Goal: Information Seeking & Learning: Find specific fact

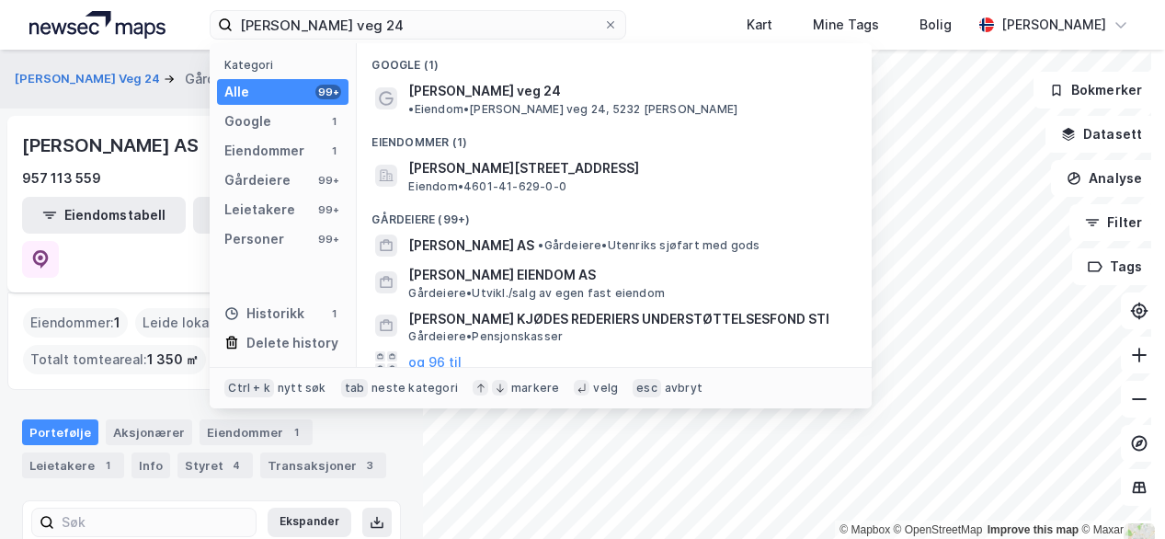
click at [179, 18] on div "[PERSON_NAME] veg 24 Kategori Alle 99+ Google 1 Eiendommer 1 Gårdeiere 99+ Leie…" at bounding box center [582, 25] width 1165 height 50
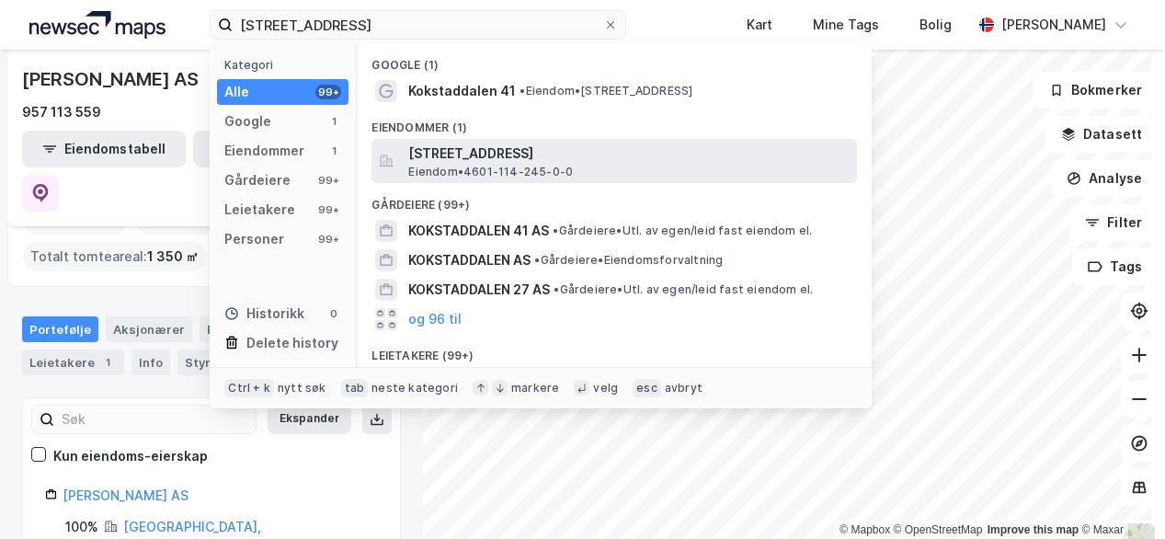
click at [489, 146] on span "[STREET_ADDRESS]" at bounding box center [628, 154] width 441 height 22
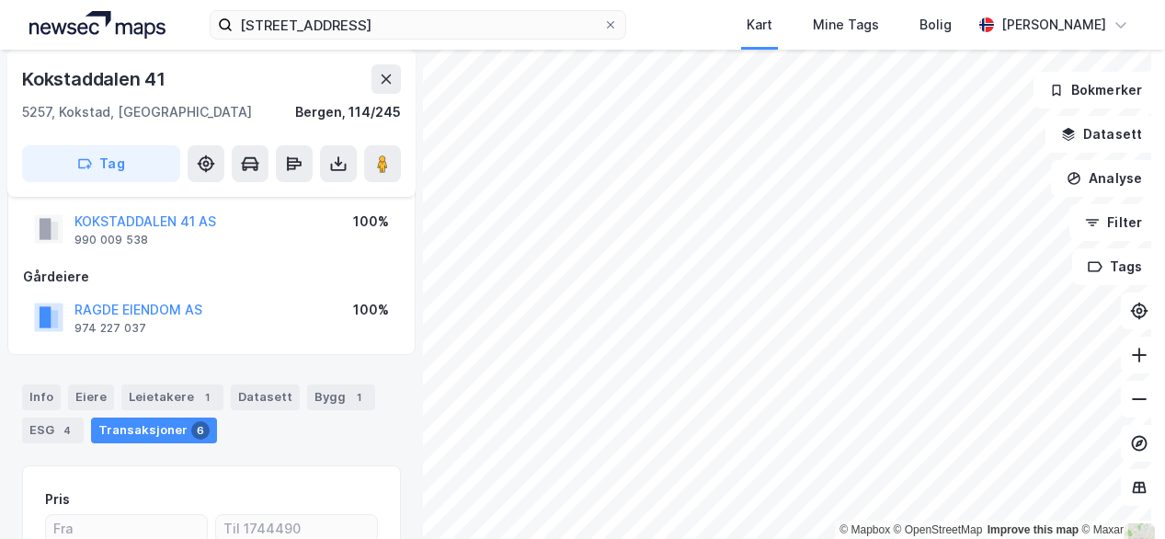
scroll to position [25, 0]
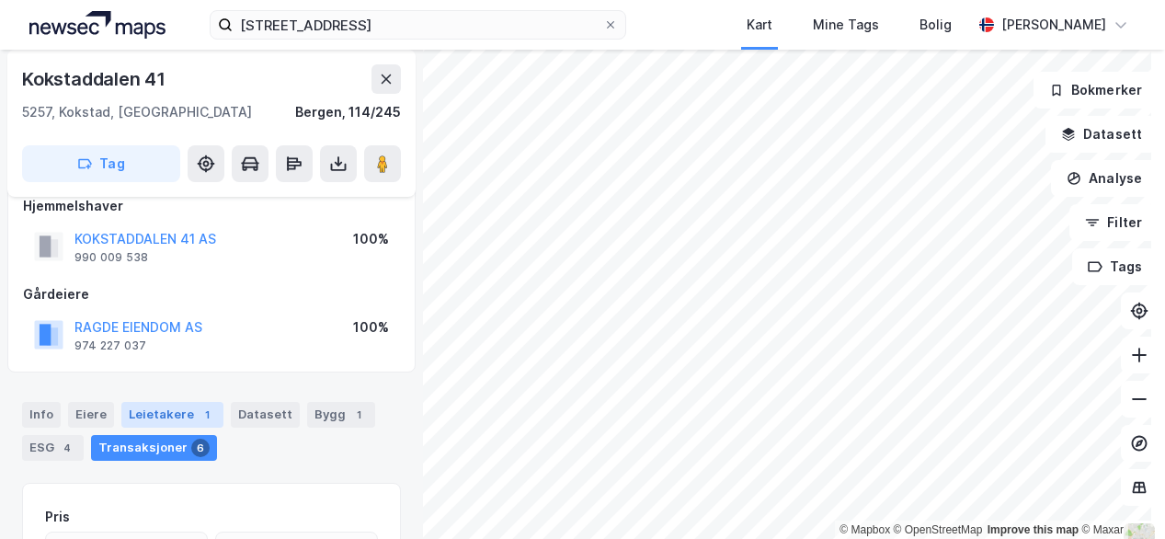
click at [154, 405] on div "Leietakere 1" at bounding box center [172, 415] width 102 height 26
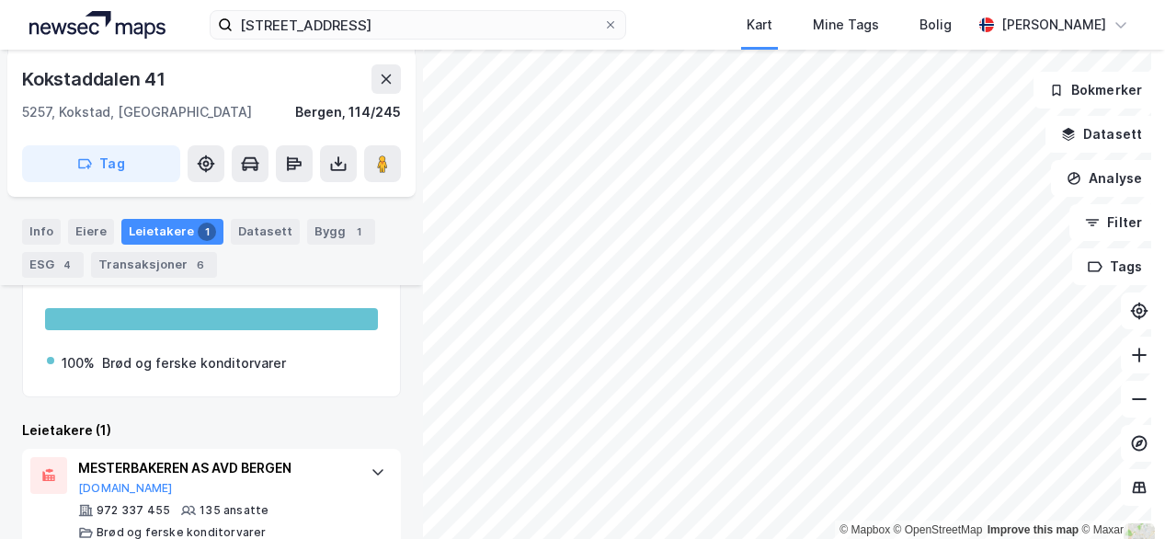
scroll to position [341, 0]
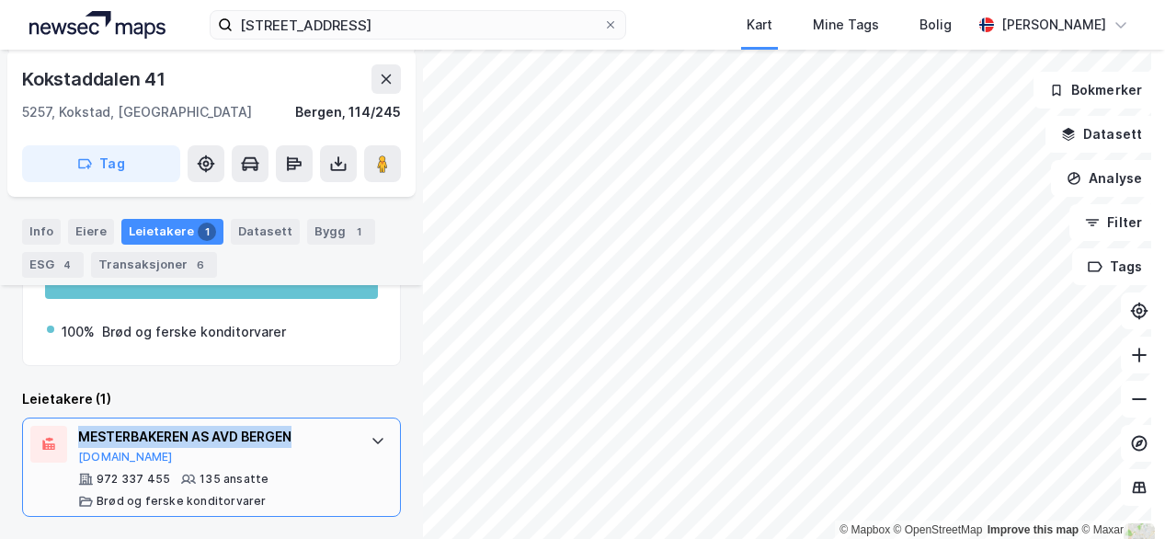
drag, startPoint x: 322, startPoint y: 435, endPoint x: 80, endPoint y: 436, distance: 241.8
click at [80, 436] on div "MESTERBAKEREN AS AVD BERGEN" at bounding box center [215, 437] width 274 height 22
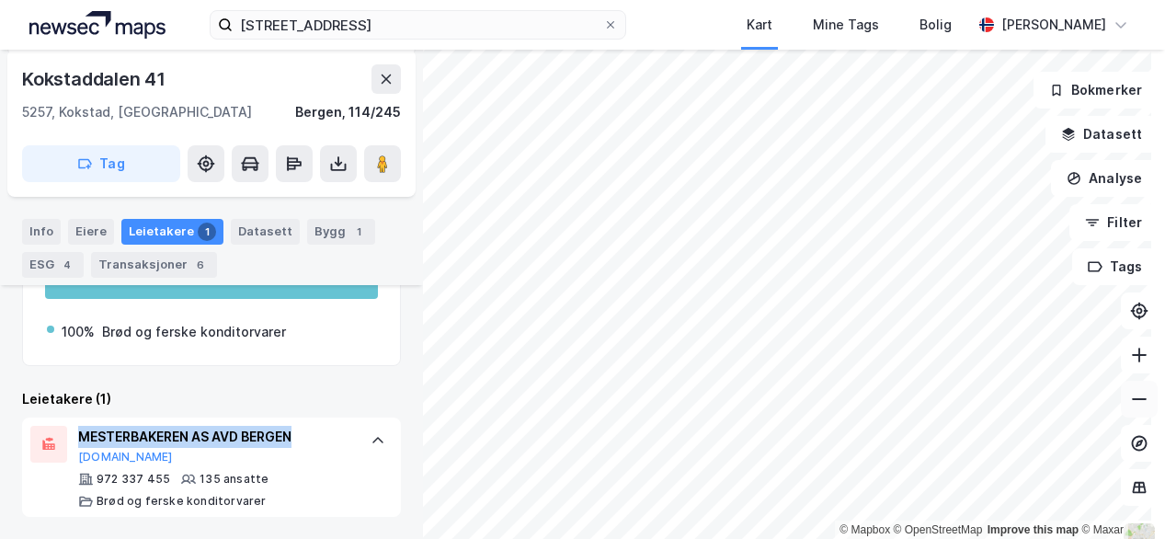
click at [1130, 398] on icon at bounding box center [1139, 399] width 18 height 18
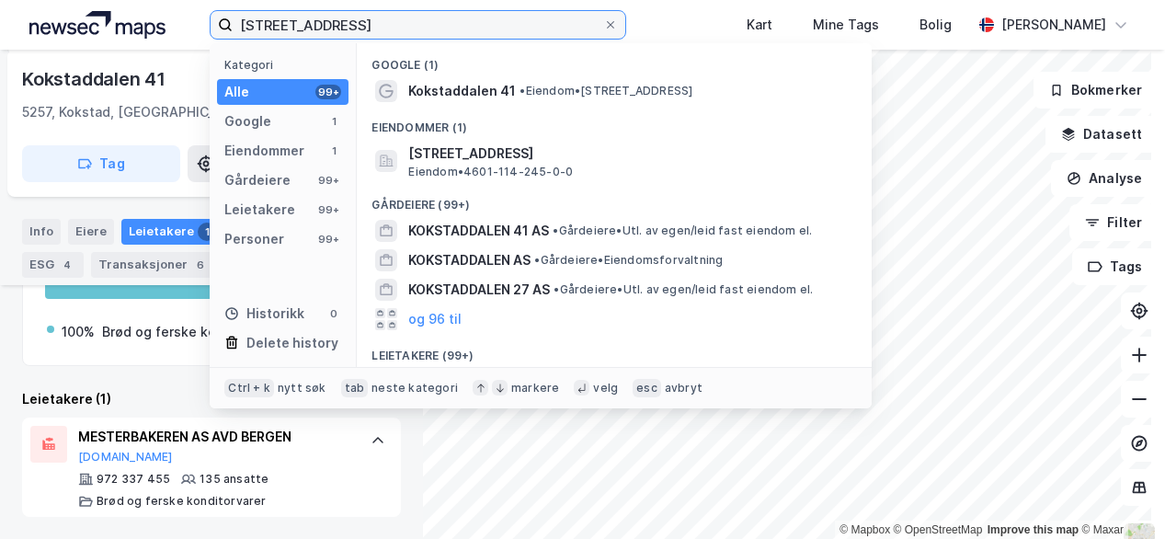
drag, startPoint x: 461, startPoint y: 34, endPoint x: -5, endPoint y: 30, distance: 465.2
click at [0, 30] on html "[STREET_ADDRESS] Kategori Alle 99+ Google 1 Eiendommer 1 Gårdeiere 99+ Leietake…" at bounding box center [582, 269] width 1165 height 539
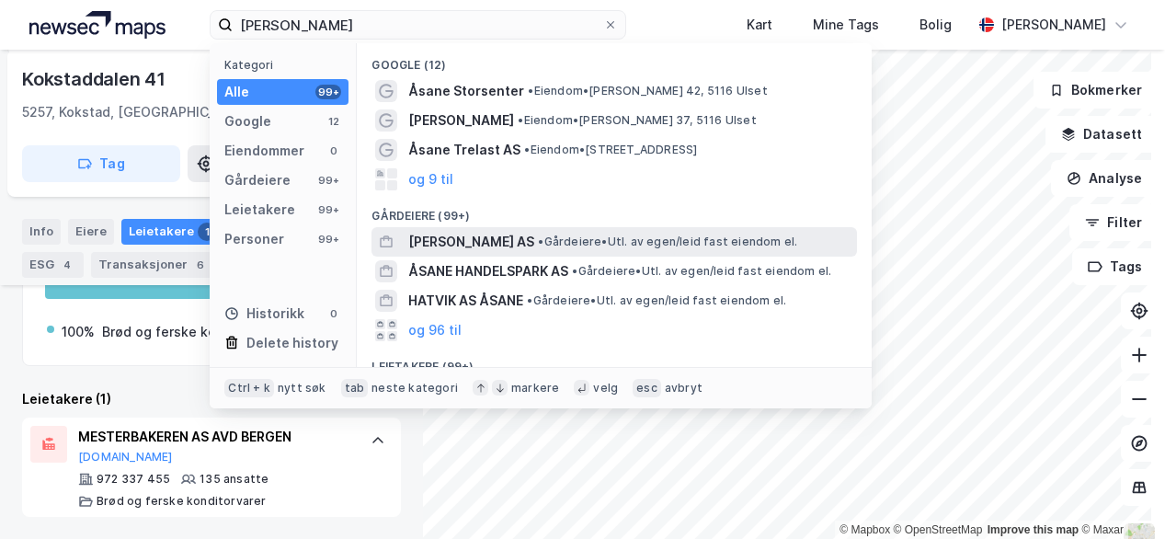
click at [439, 241] on span "[PERSON_NAME] AS" at bounding box center [471, 242] width 126 height 22
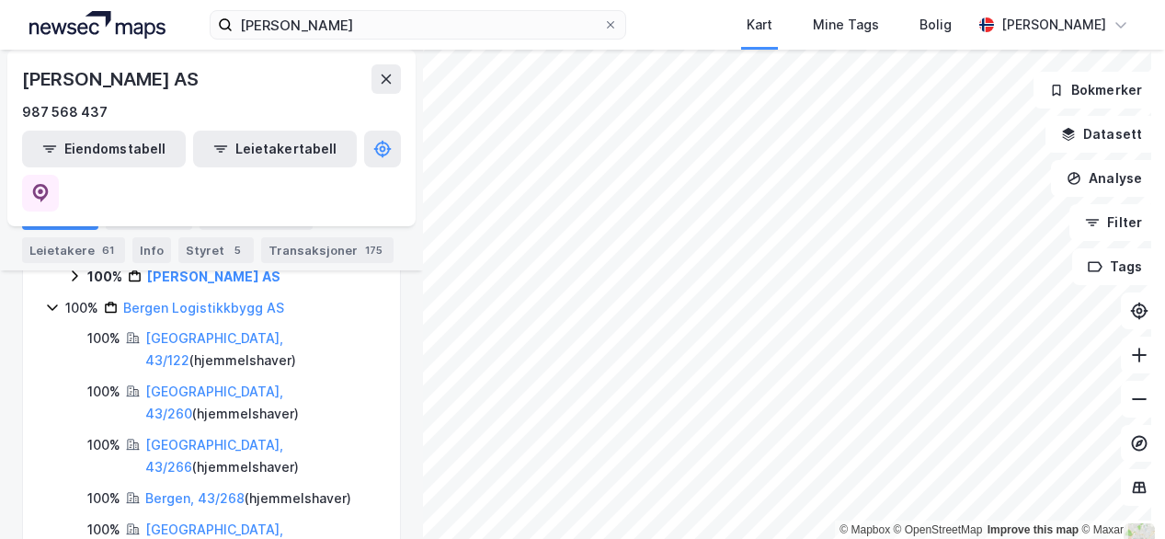
scroll to position [486, 0]
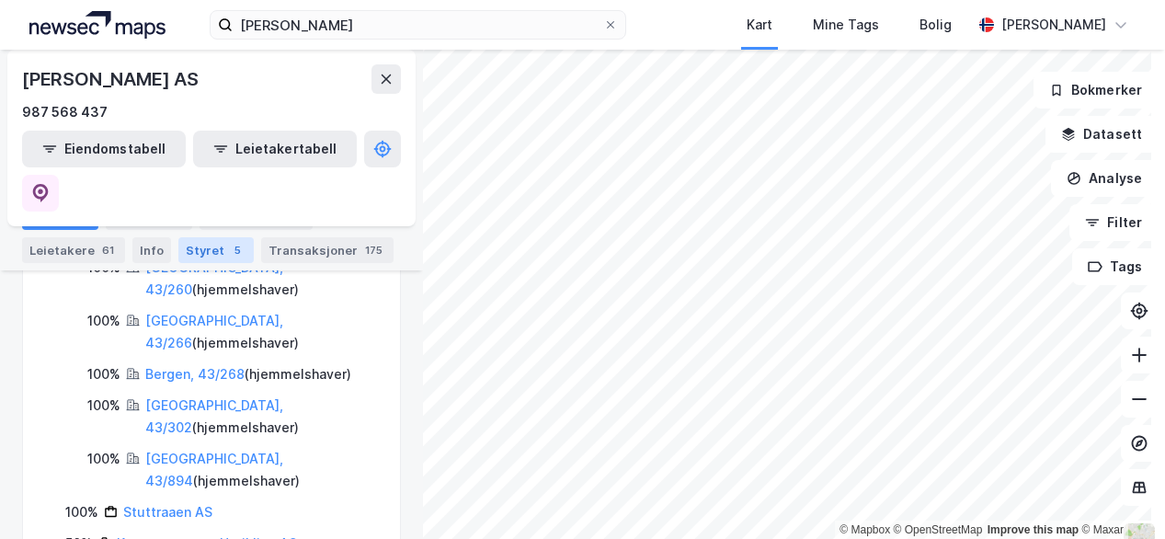
click at [228, 245] on div "5" at bounding box center [237, 250] width 18 height 18
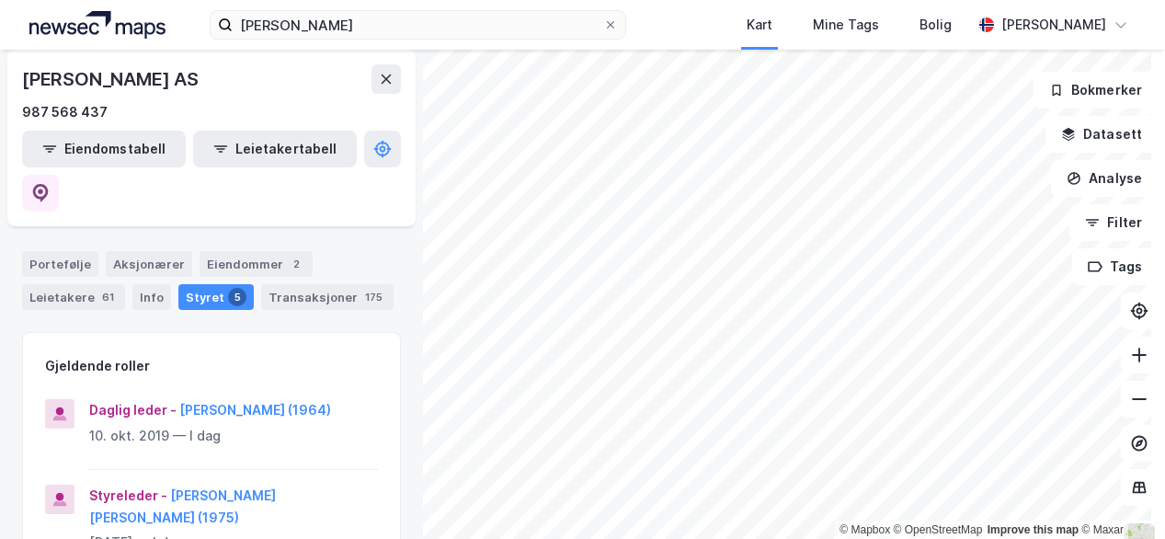
scroll to position [92, 0]
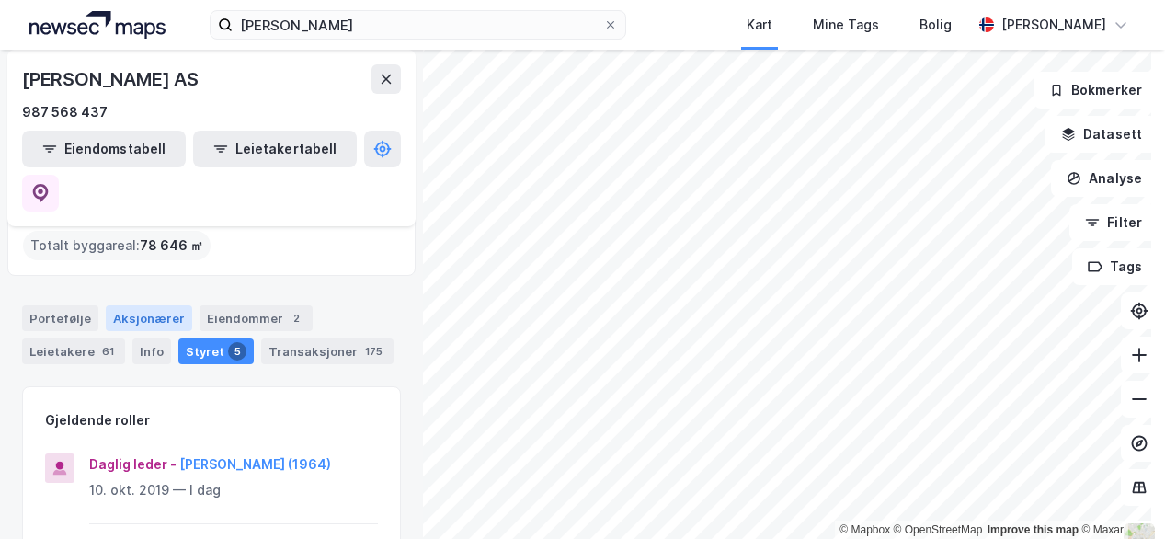
click at [150, 305] on div "Aksjonærer" at bounding box center [149, 318] width 86 height 26
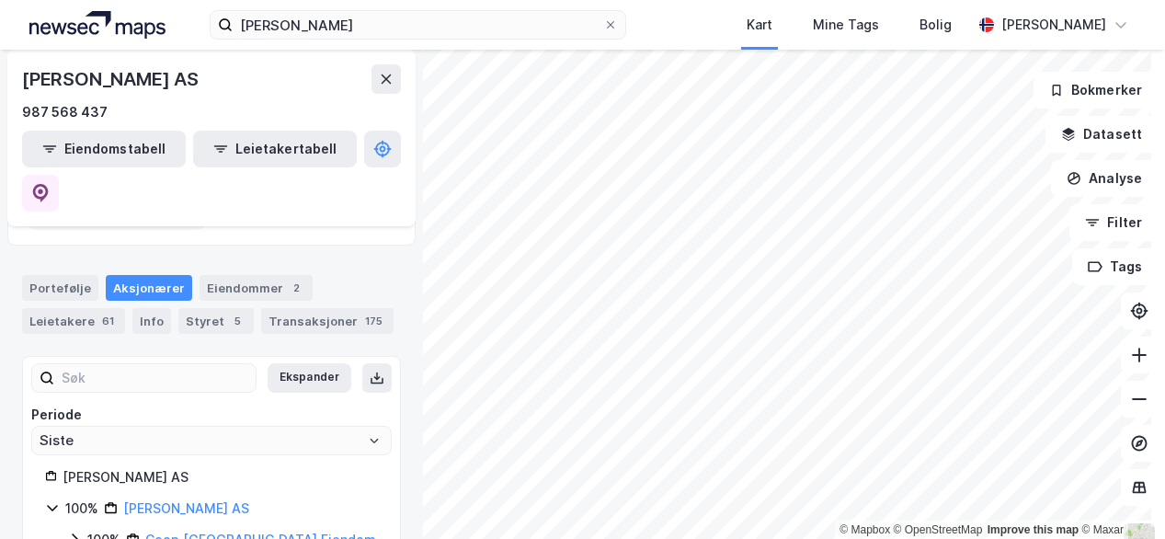
scroll to position [135, 0]
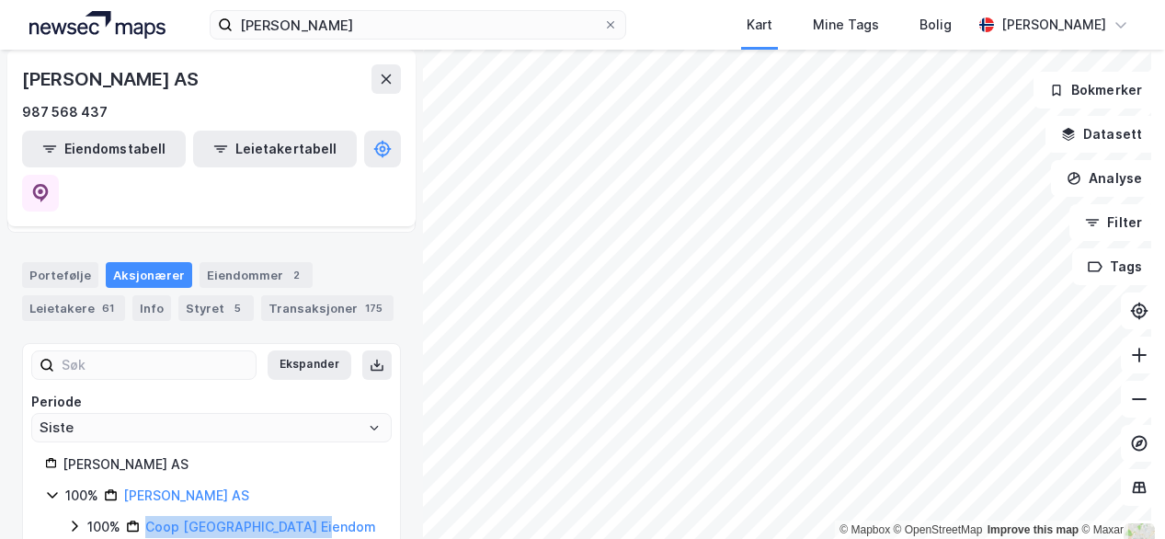
drag, startPoint x: 351, startPoint y: 478, endPoint x: 129, endPoint y: 494, distance: 223.0
click at [129, 494] on div "Ekspander Periode Siste [PERSON_NAME] AS 100% Åsane Utvikling AS 100% Coop Hord…" at bounding box center [211, 463] width 379 height 240
drag, startPoint x: 349, startPoint y: 480, endPoint x: 150, endPoint y: 484, distance: 199.5
click at [149, 516] on div "100% Coop [GEOGRAPHIC_DATA] Eiendom AS" at bounding box center [232, 538] width 291 height 44
copy link "Coop [GEOGRAPHIC_DATA] Eiendom AS"
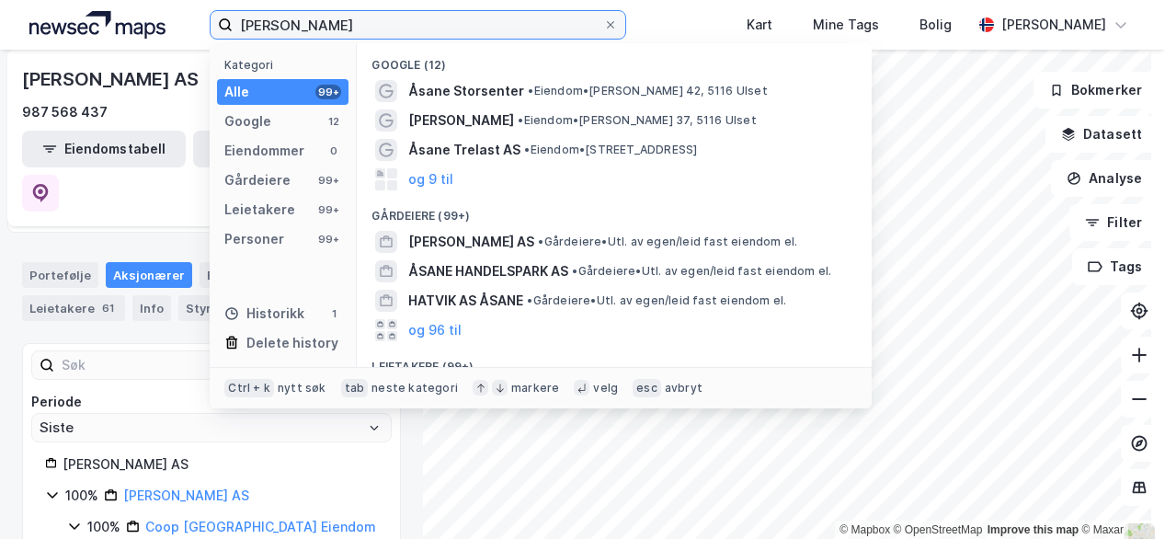
drag, startPoint x: 308, startPoint y: 22, endPoint x: -17, endPoint y: 18, distance: 324.6
click at [0, 18] on html "[PERSON_NAME] Kategori Alle 99+ Google 12 Eiendommer 0 Gårdeiere 99+ Leietakere…" at bounding box center [582, 269] width 1165 height 539
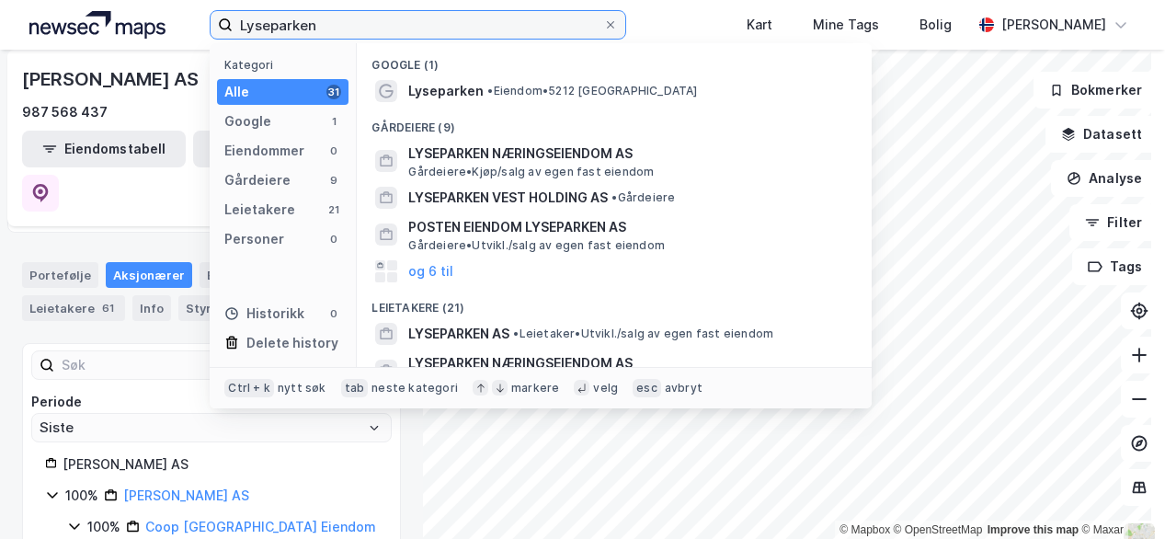
type input "Lyseparken"
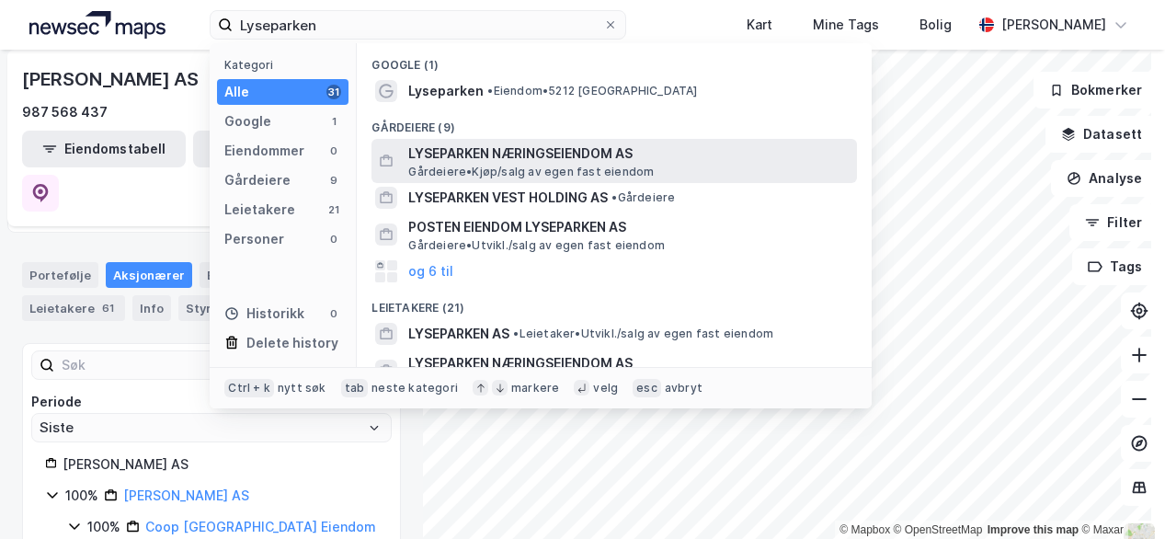
click at [465, 167] on span "Gårdeiere • Kjøp/salg av egen fast eiendom" at bounding box center [530, 172] width 245 height 15
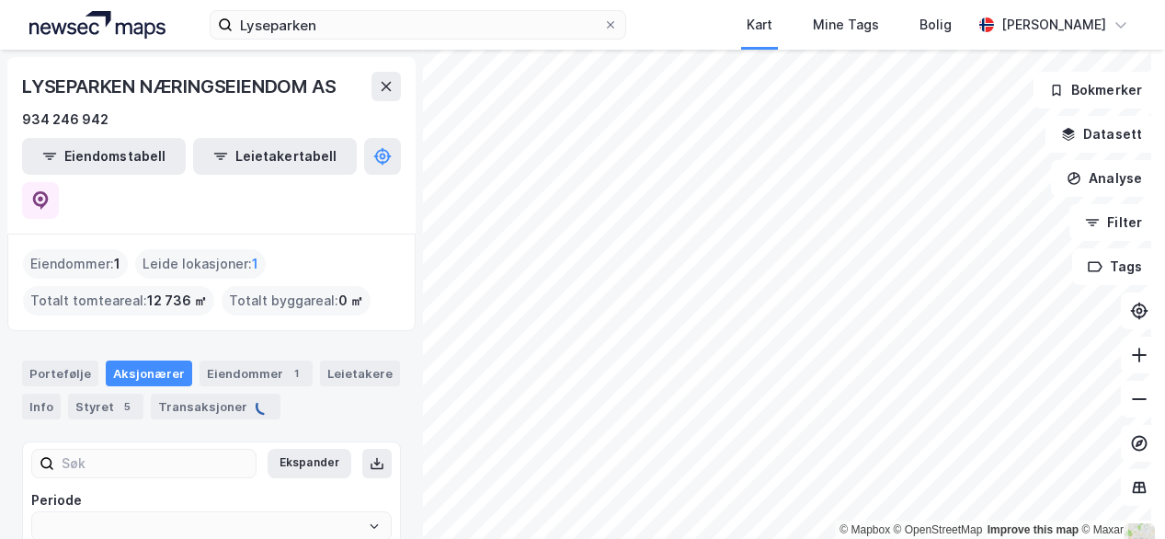
type input "Siste"
click at [1134, 411] on button at bounding box center [1139, 399] width 37 height 37
